Goal: Check status: Check status

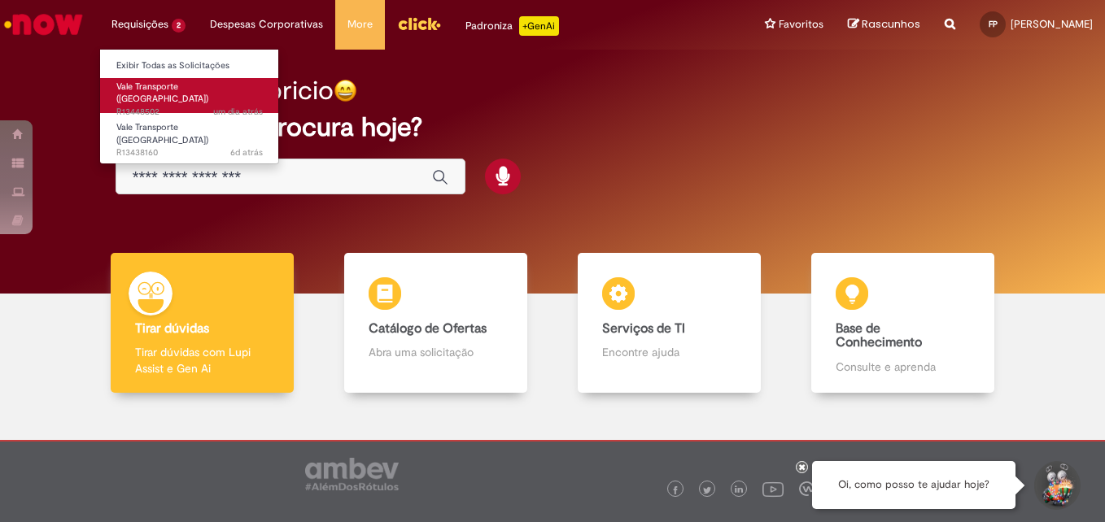
click at [172, 106] on span "um dia atrás um dia atrás R13448502" at bounding box center [189, 112] width 146 height 13
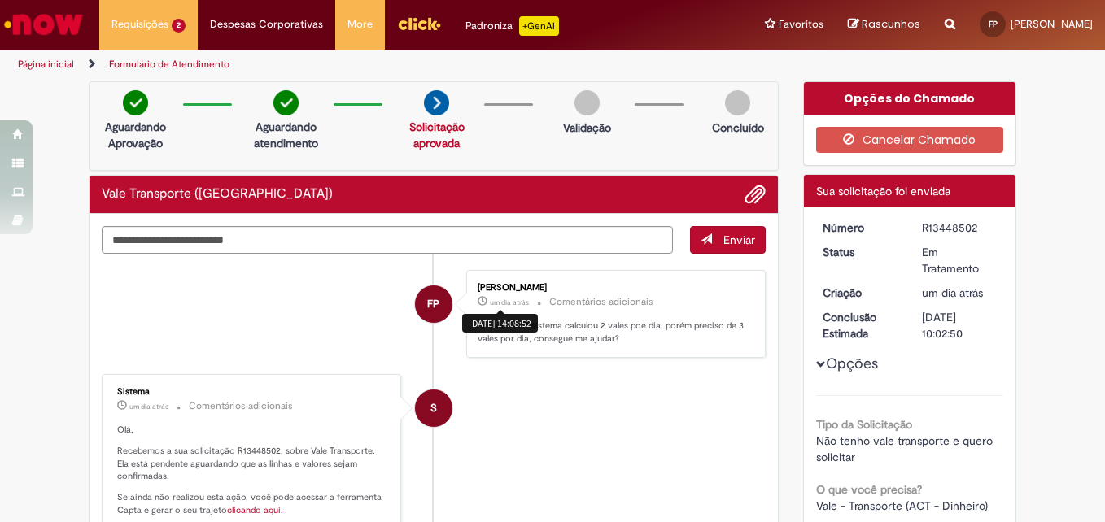
click at [402, 31] on img "Menu Cabeçalho" at bounding box center [419, 23] width 44 height 24
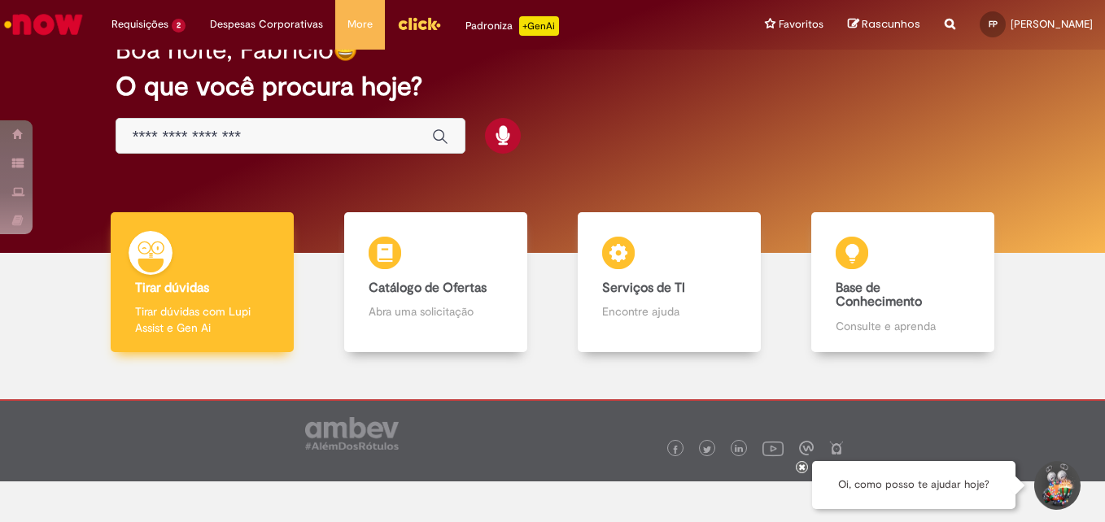
scroll to position [60, 0]
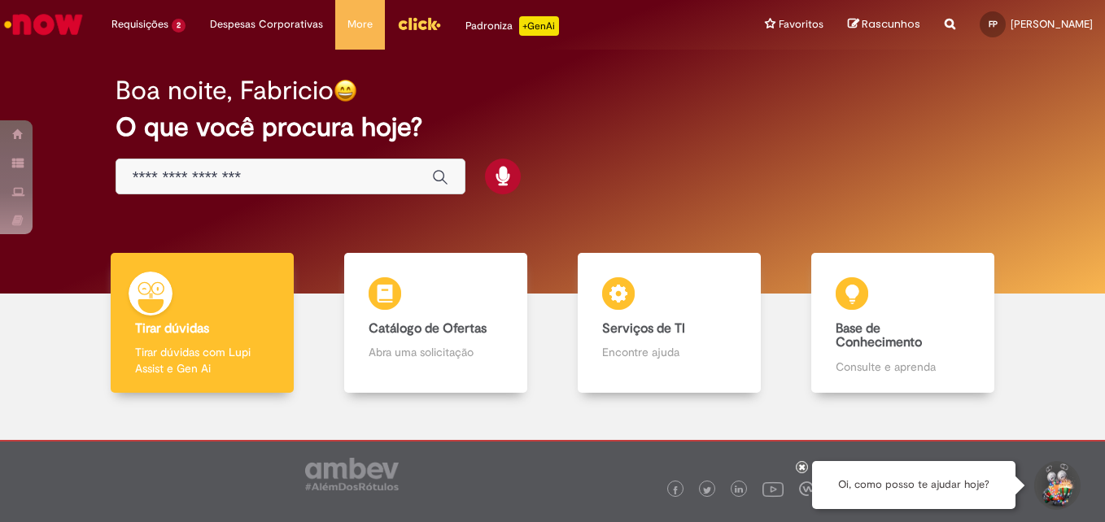
click at [296, 172] on input "Basta digitar aqui" at bounding box center [274, 177] width 283 height 19
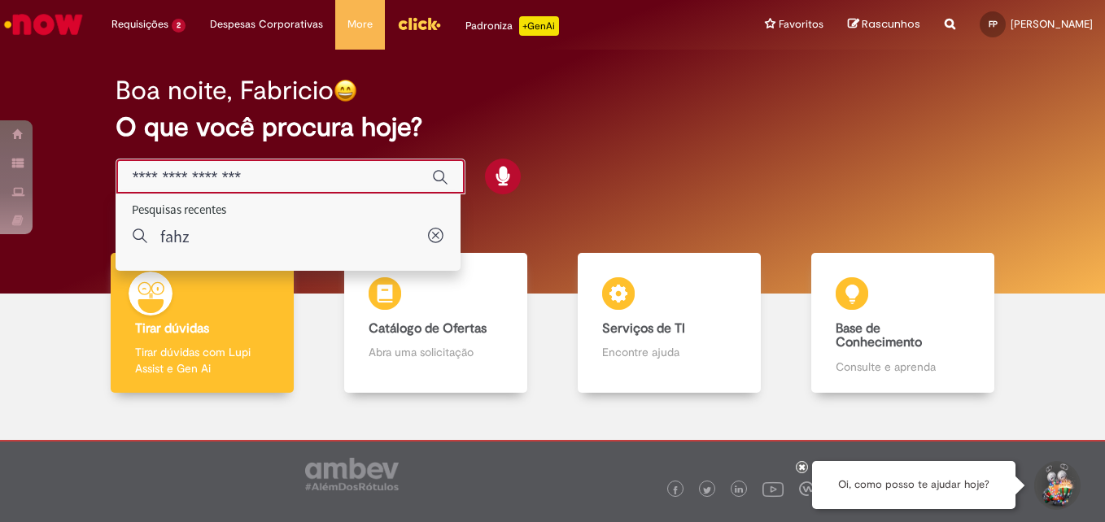
click at [288, 172] on input "Basta digitar aqui" at bounding box center [274, 177] width 283 height 19
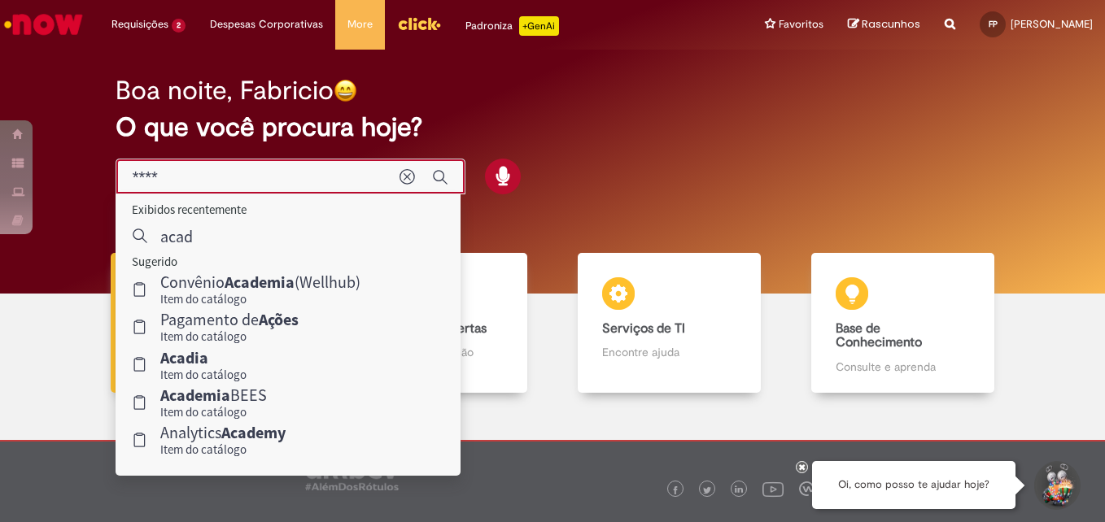
type input "*****"
